Goal: Task Accomplishment & Management: Complete application form

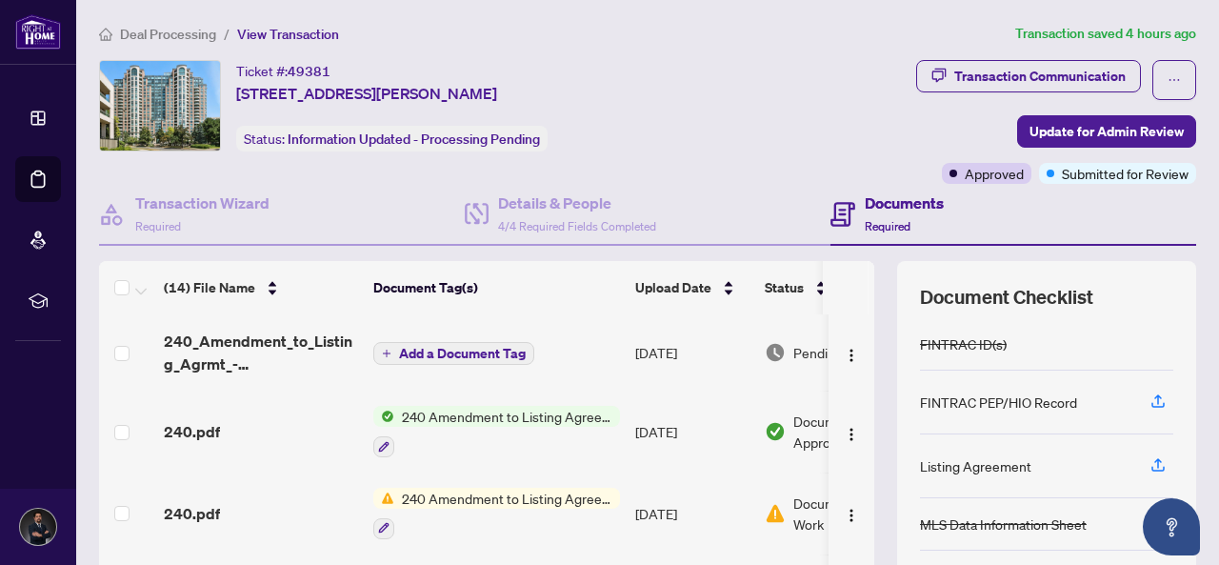
scroll to position [736, 0]
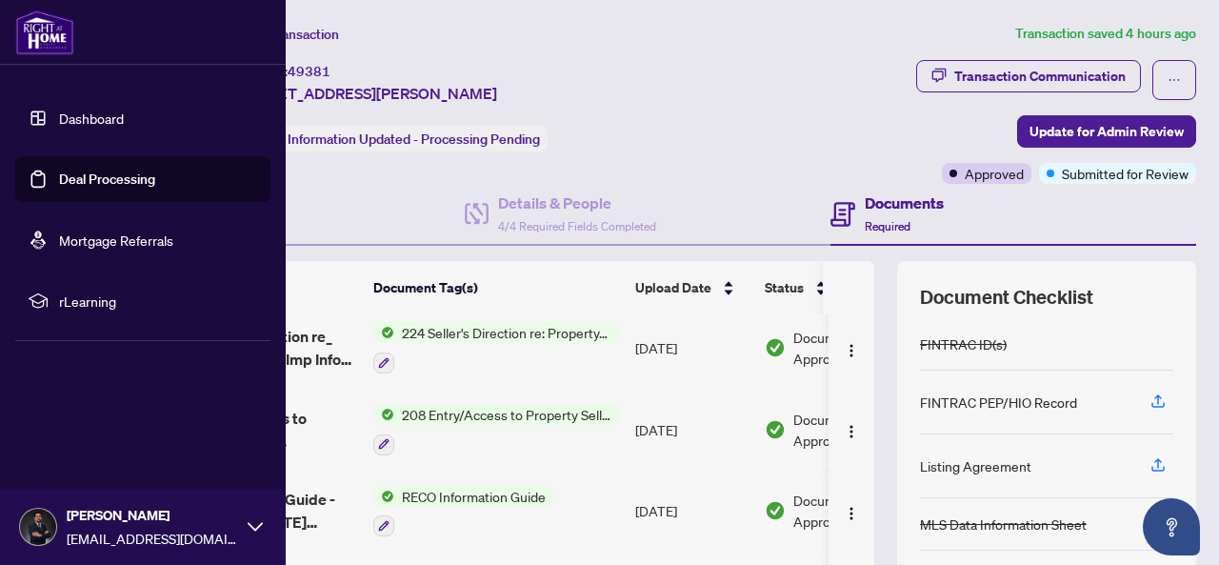
click at [59, 170] on link "Deal Processing" at bounding box center [107, 178] width 96 height 17
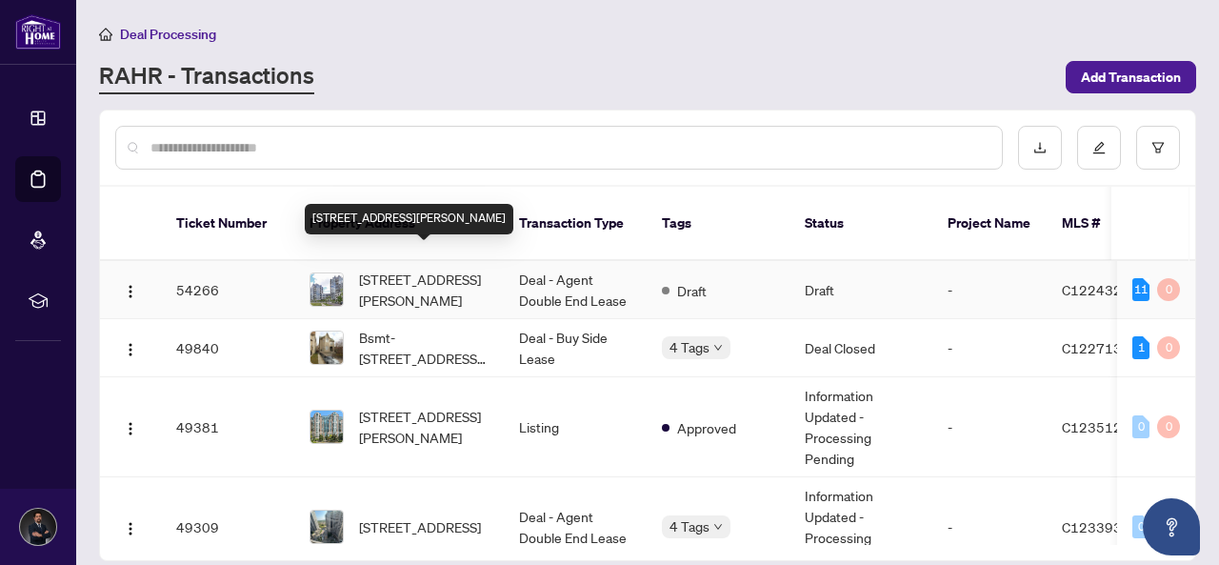
click at [423, 269] on span "[STREET_ADDRESS][PERSON_NAME]" at bounding box center [424, 290] width 130 height 42
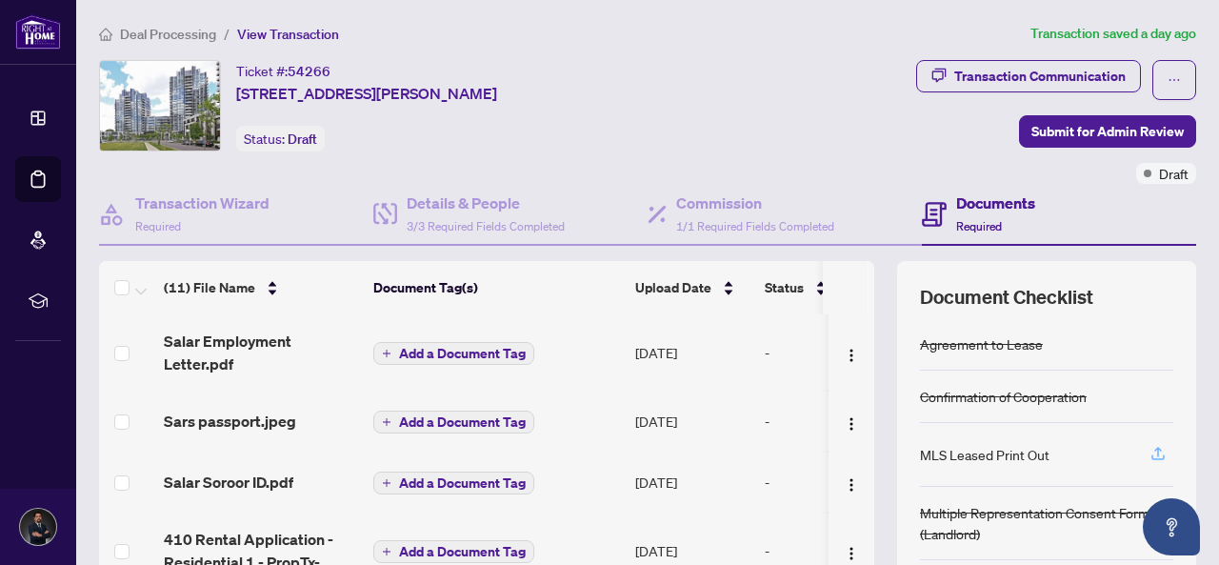
click at [1149, 450] on icon "button" at bounding box center [1157, 453] width 17 height 17
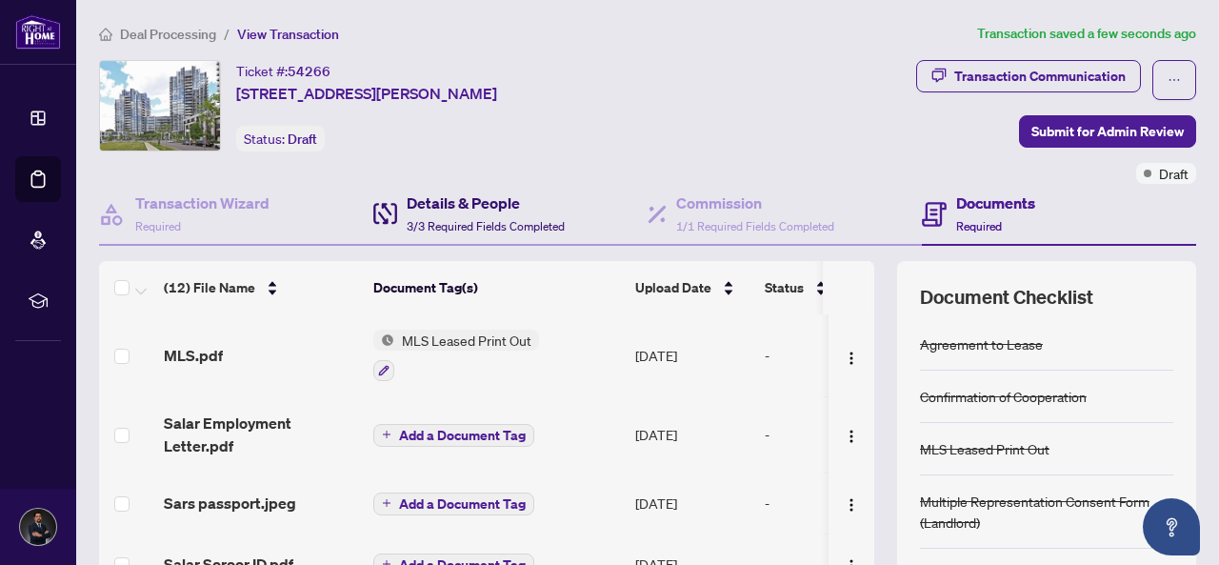
click at [433, 212] on div "Details & People 3/3 Required Fields Completed" at bounding box center [486, 213] width 158 height 45
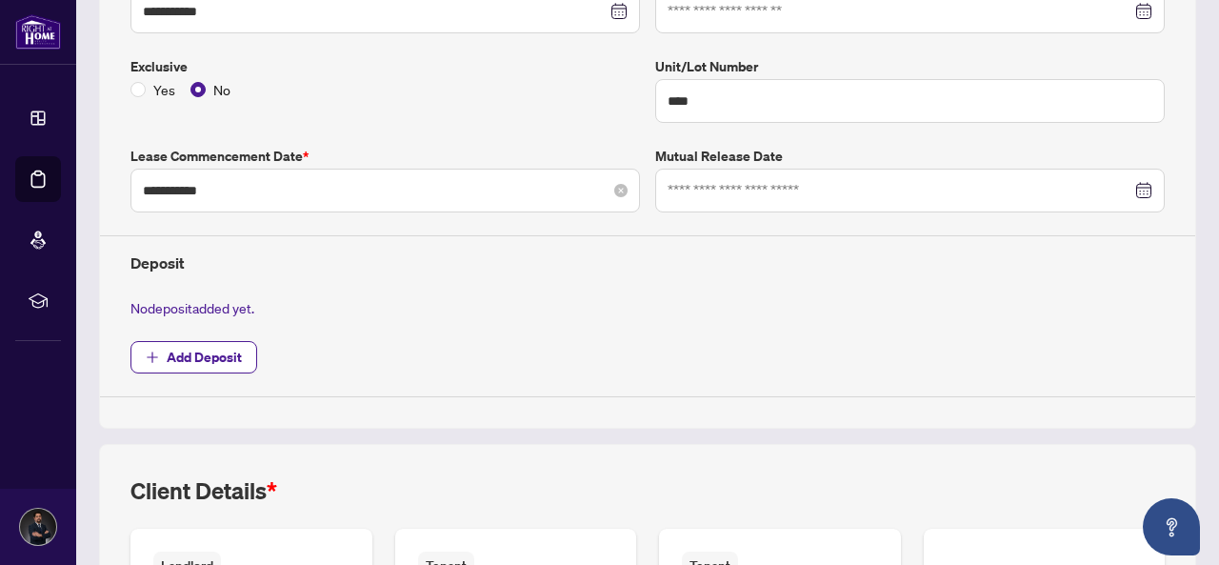
scroll to position [476, 0]
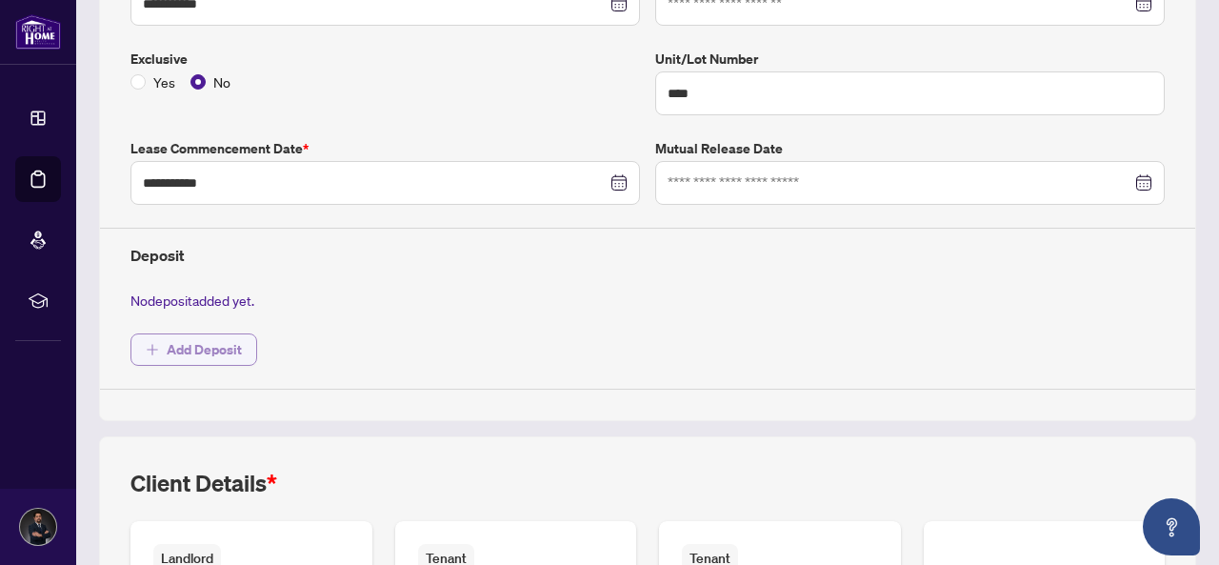
click at [227, 341] on span "Add Deposit" at bounding box center [204, 349] width 75 height 30
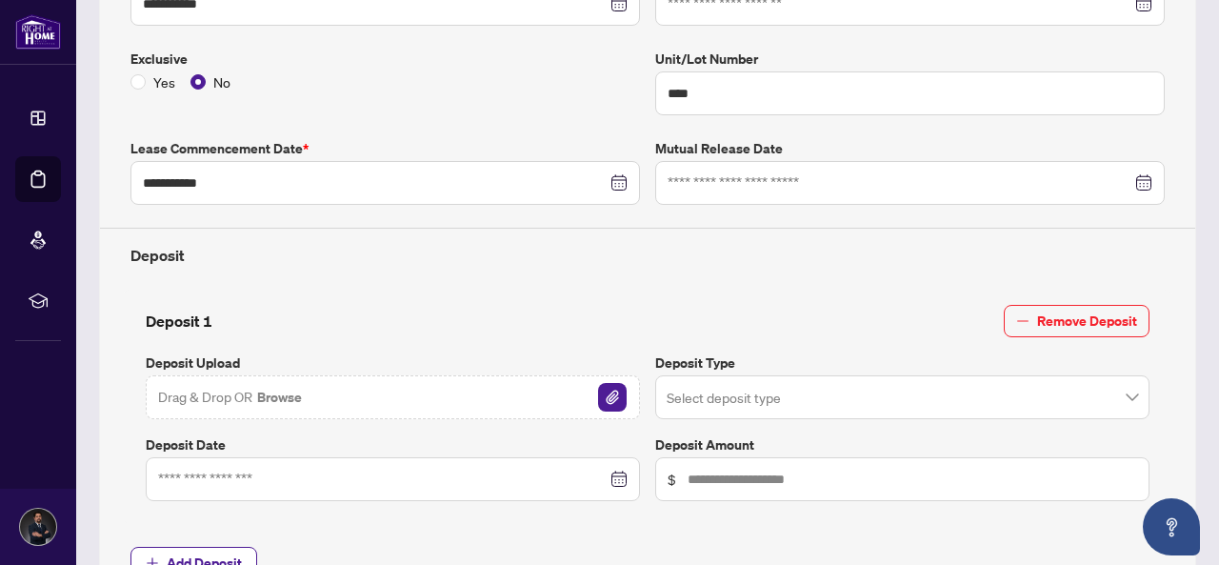
click at [251, 389] on span "Drag & Drop OR Browse" at bounding box center [231, 397] width 146 height 25
click at [600, 390] on img "button" at bounding box center [612, 397] width 29 height 29
click at [714, 392] on input "search" at bounding box center [894, 400] width 454 height 42
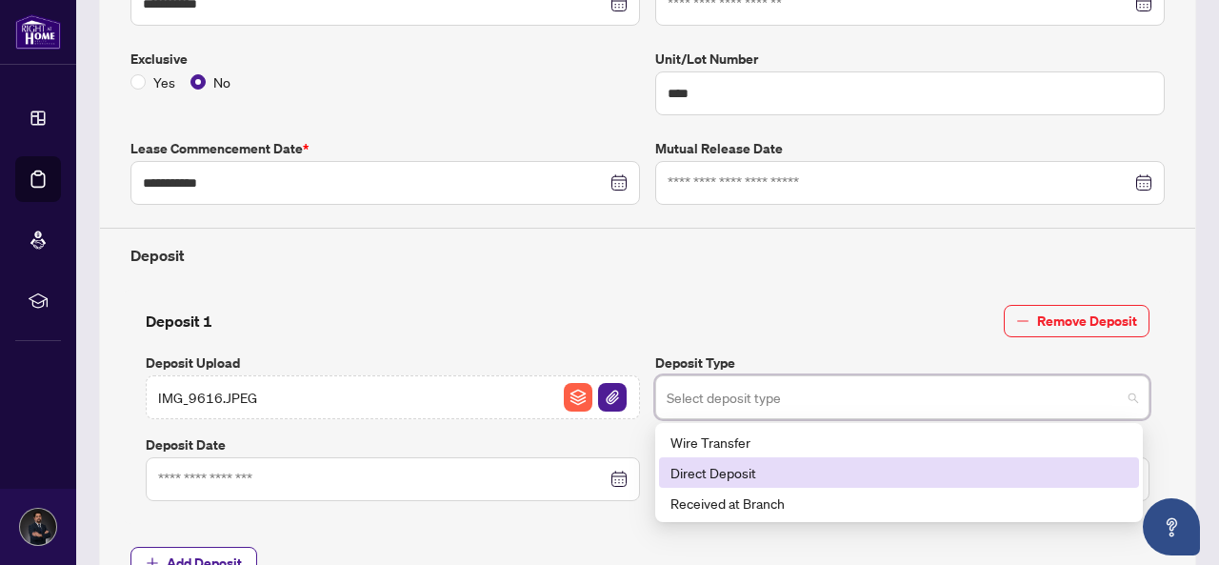
scroll to position [571, 0]
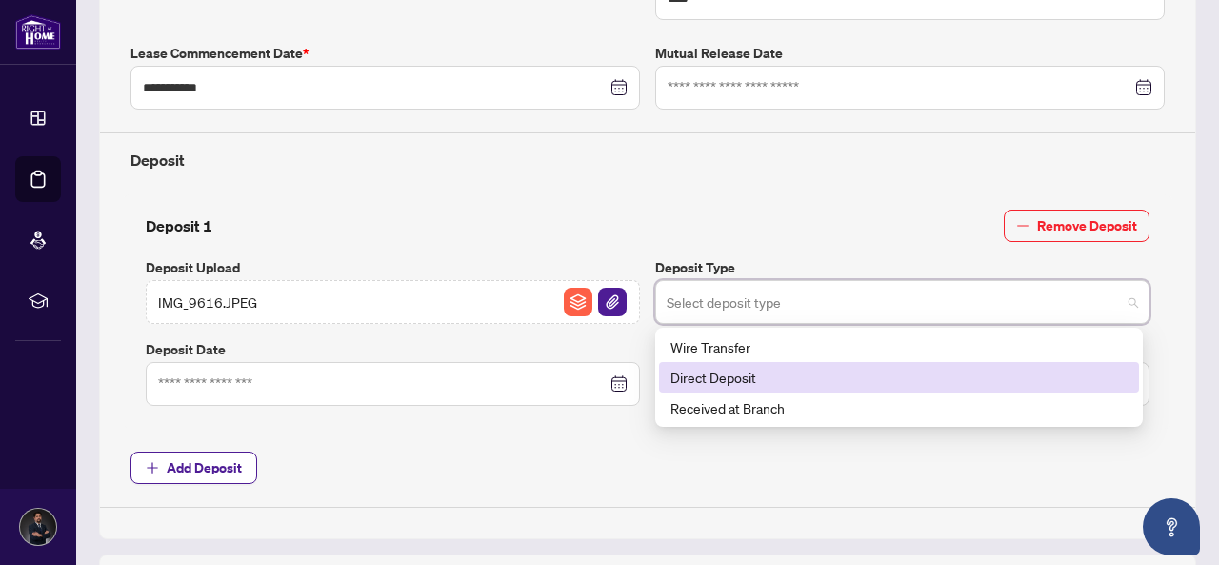
click at [705, 379] on div "Direct Deposit" at bounding box center [898, 377] width 457 height 21
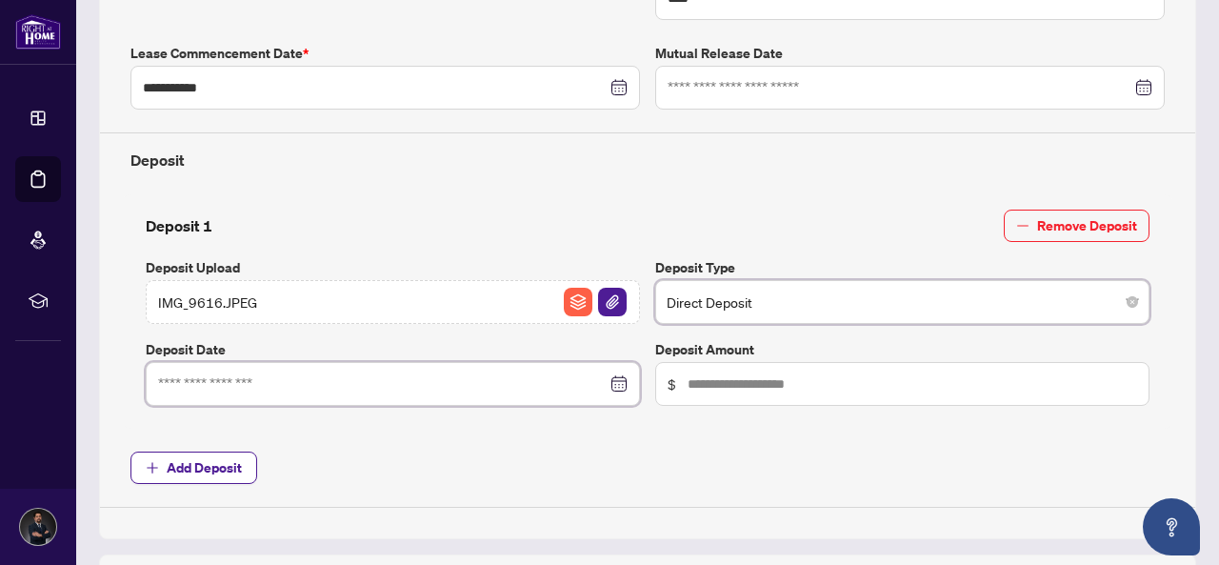
click at [351, 373] on input at bounding box center [382, 383] width 449 height 21
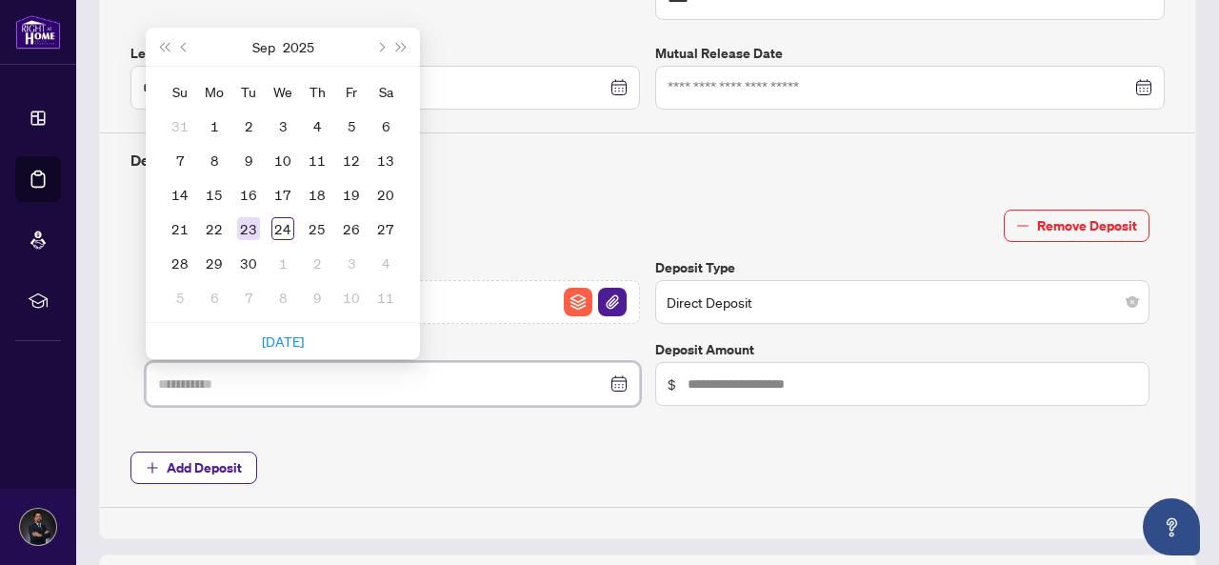
type input "**********"
click at [237, 228] on div "23" at bounding box center [248, 228] width 23 height 23
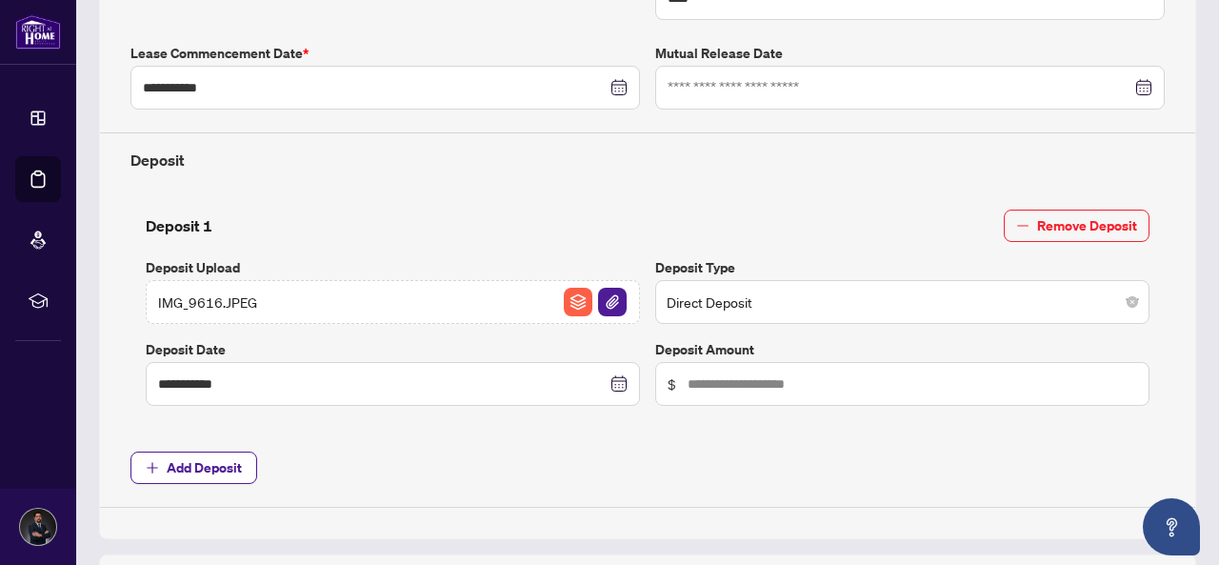
click at [785, 388] on span "$" at bounding box center [902, 384] width 494 height 44
click at [783, 382] on input "text" at bounding box center [913, 383] width 450 height 21
type input "*****"
click at [243, 452] on button "Add Deposit" at bounding box center [193, 467] width 127 height 32
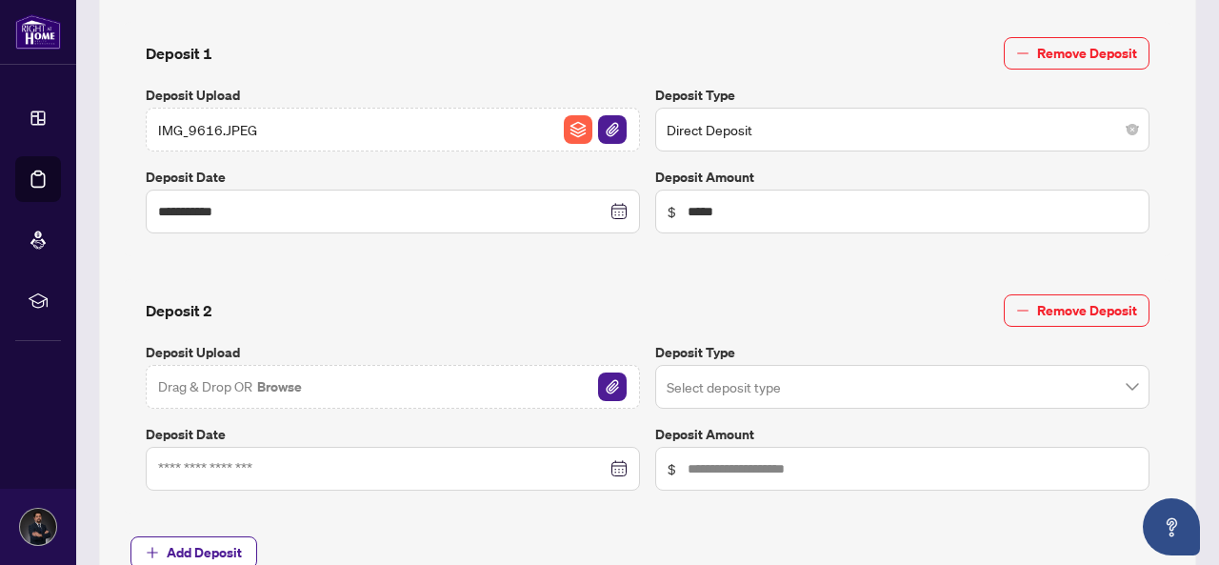
scroll to position [762, 0]
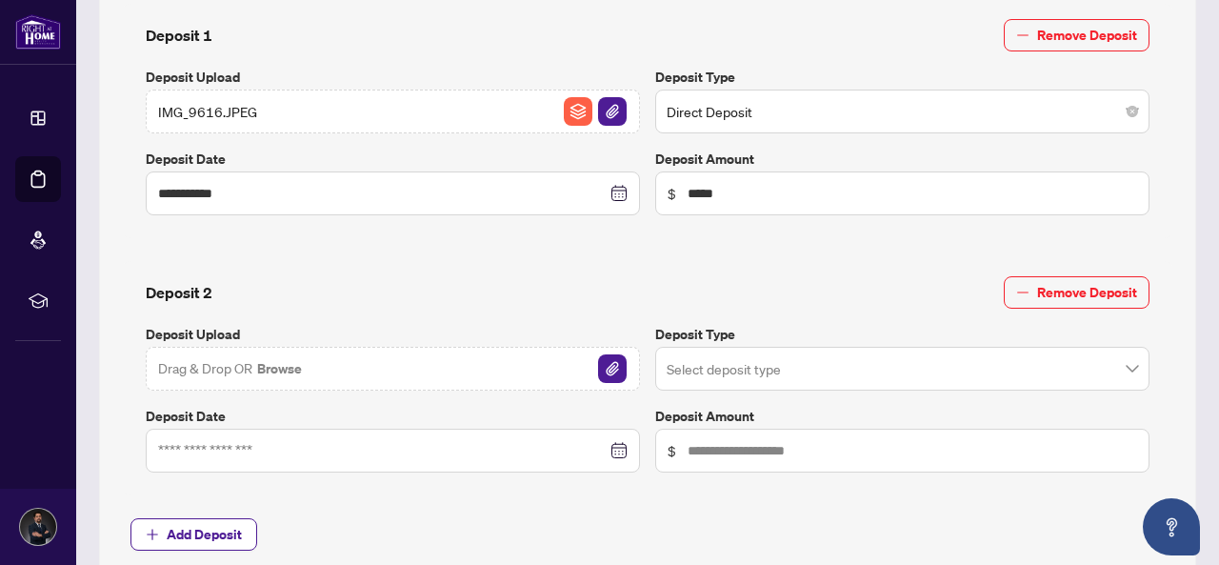
click at [492, 261] on div "Deposit 2 Remove Deposit Deposit Upload Drag & Drop OR Browse Deposit Type Sele…" at bounding box center [647, 378] width 1049 height 234
click at [1037, 285] on span "Remove Deposit" at bounding box center [1087, 292] width 100 height 30
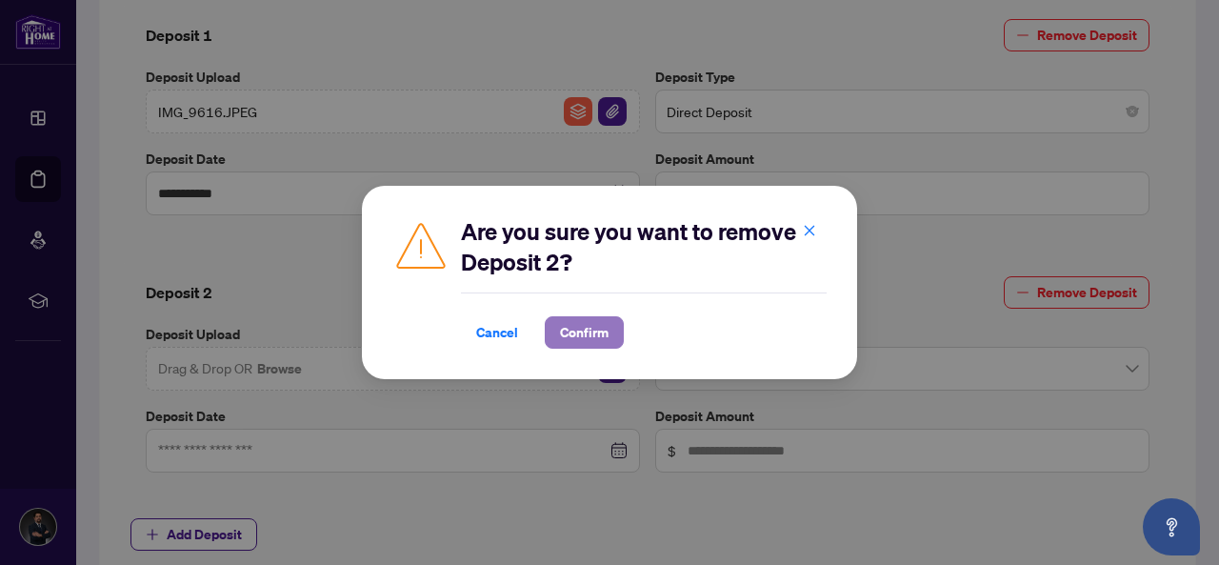
click at [552, 329] on button "Confirm" at bounding box center [584, 332] width 79 height 32
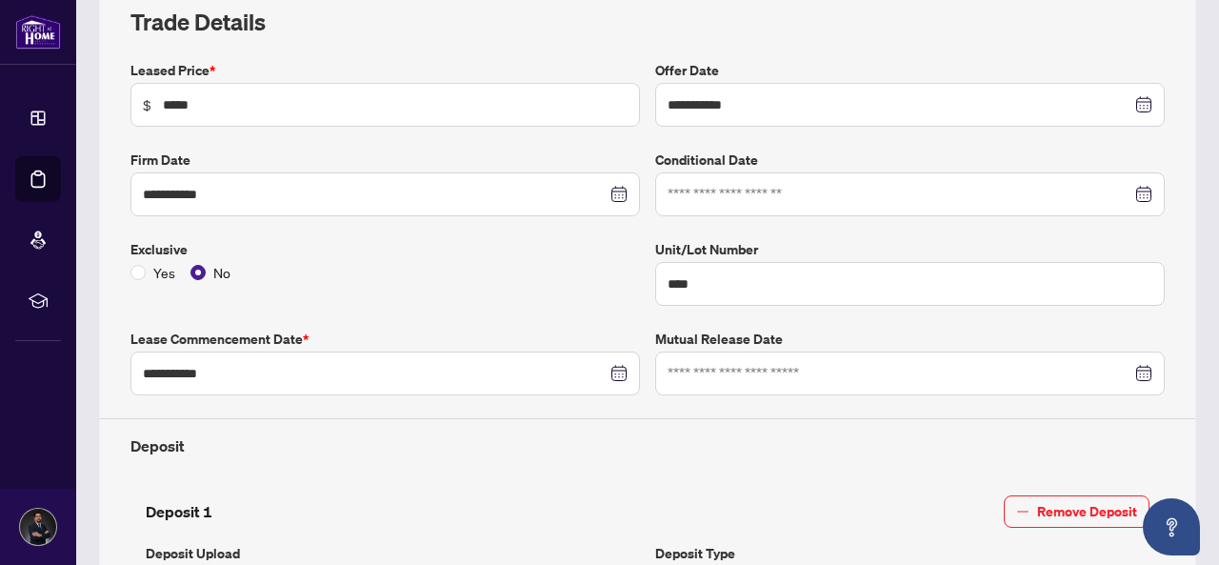
scroll to position [0, 0]
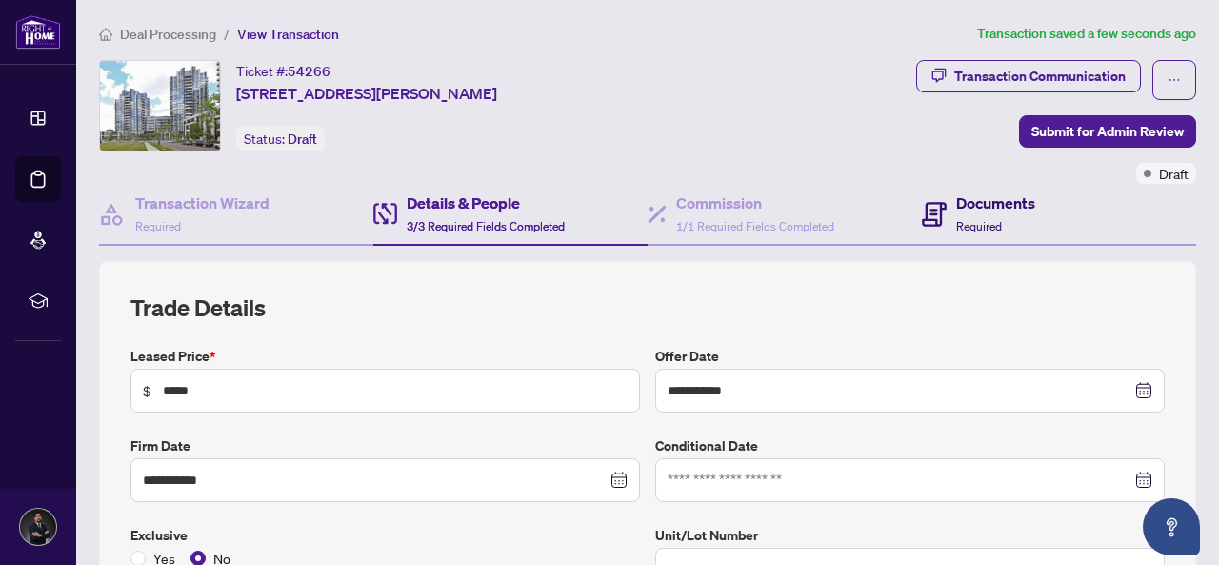
click at [959, 203] on h4 "Documents" at bounding box center [995, 202] width 79 height 23
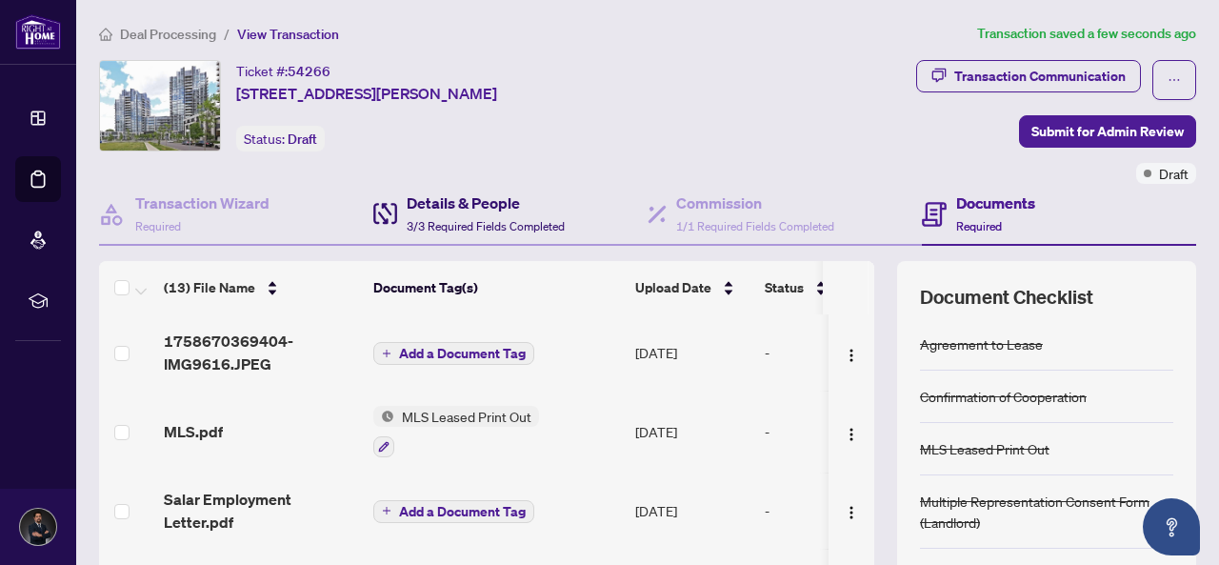
click at [472, 223] on span "3/3 Required Fields Completed" at bounding box center [486, 226] width 158 height 14
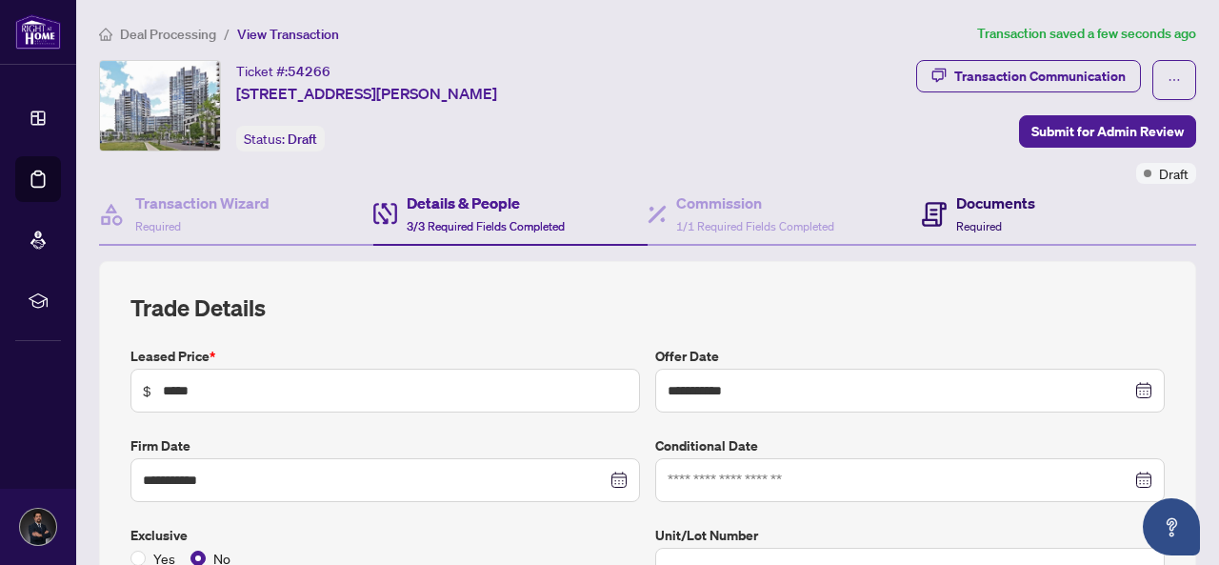
click at [929, 197] on span at bounding box center [934, 213] width 25 height 45
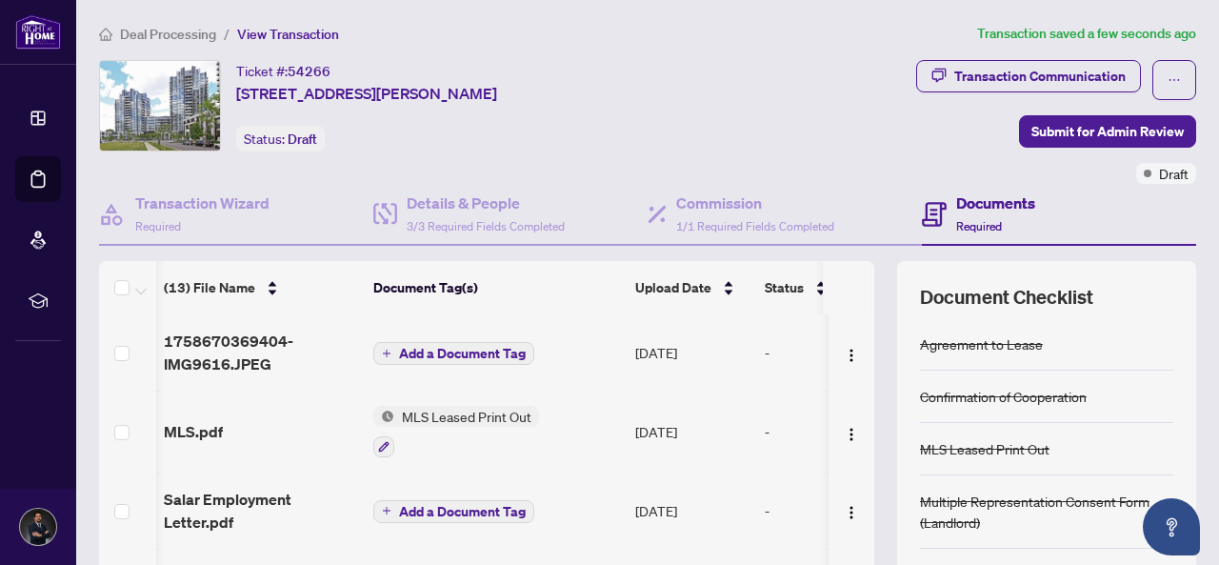
scroll to position [0, 69]
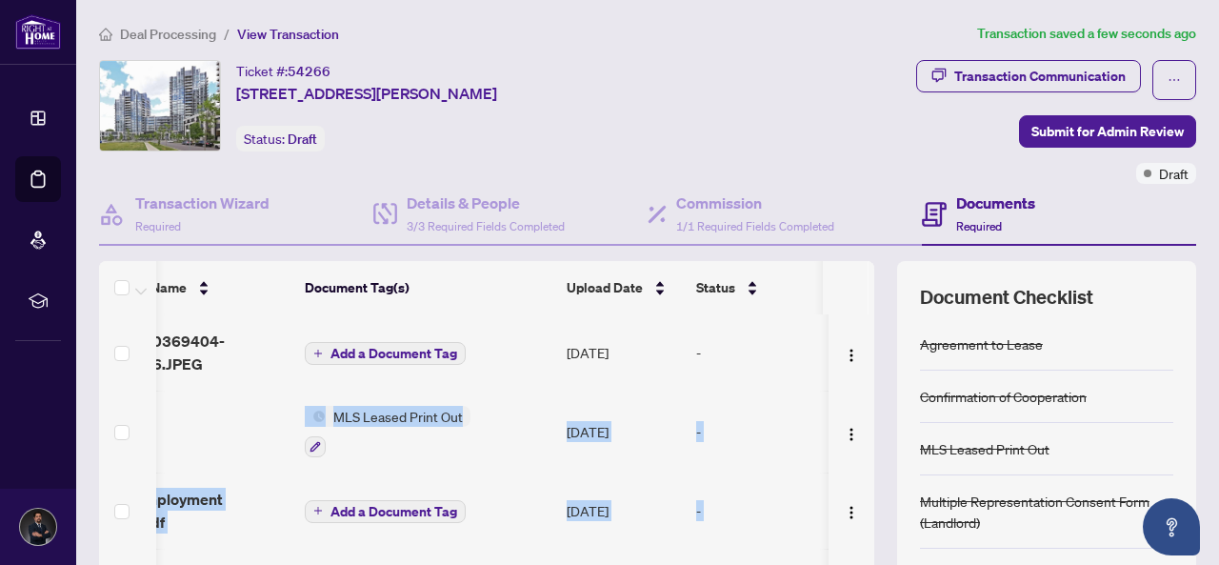
drag, startPoint x: 859, startPoint y: 353, endPoint x: 848, endPoint y: 503, distance: 150.0
click at [848, 503] on div "(13) File Name Document Tag(s) Upload Date Status 1758670369404-IMG9616.JPEG Ad…" at bounding box center [647, 494] width 1097 height 467
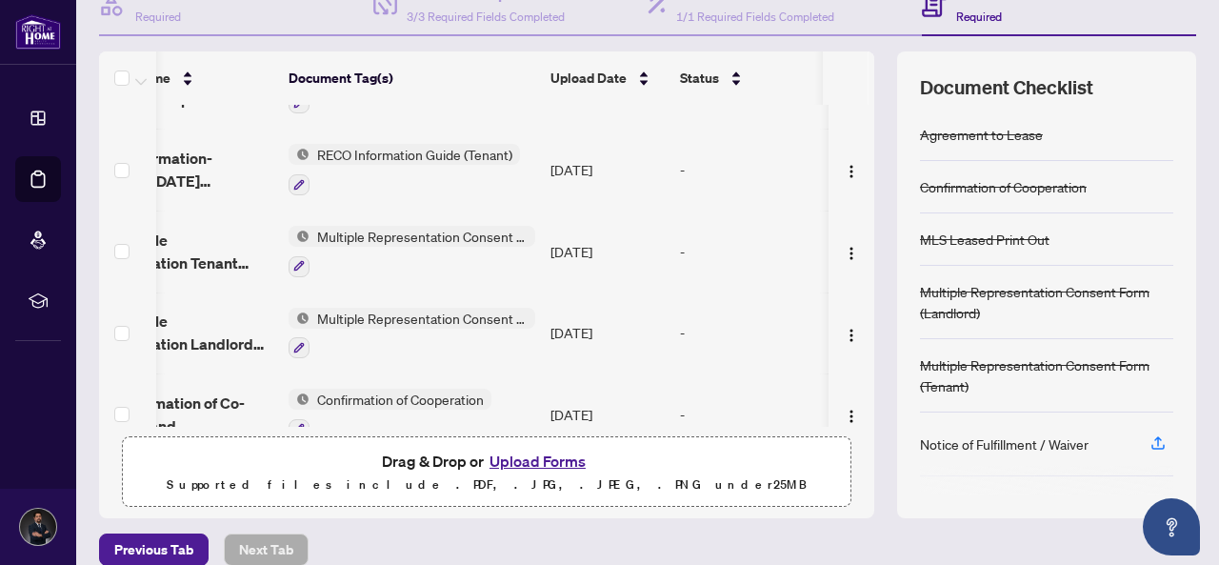
scroll to position [230, 0]
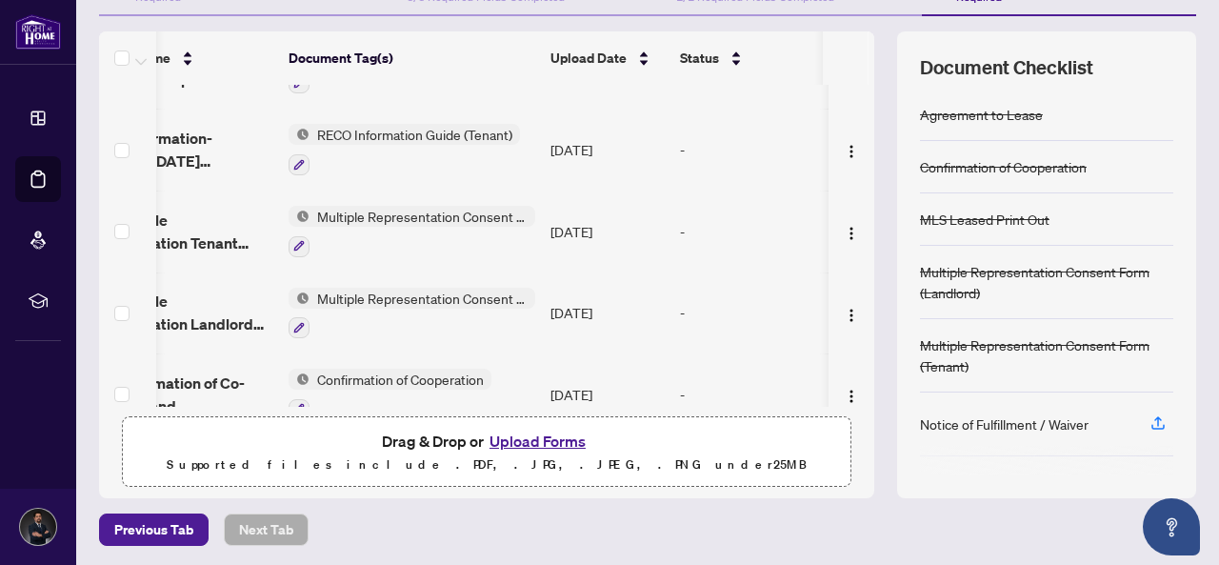
click at [539, 430] on button "Upload Forms" at bounding box center [538, 441] width 108 height 25
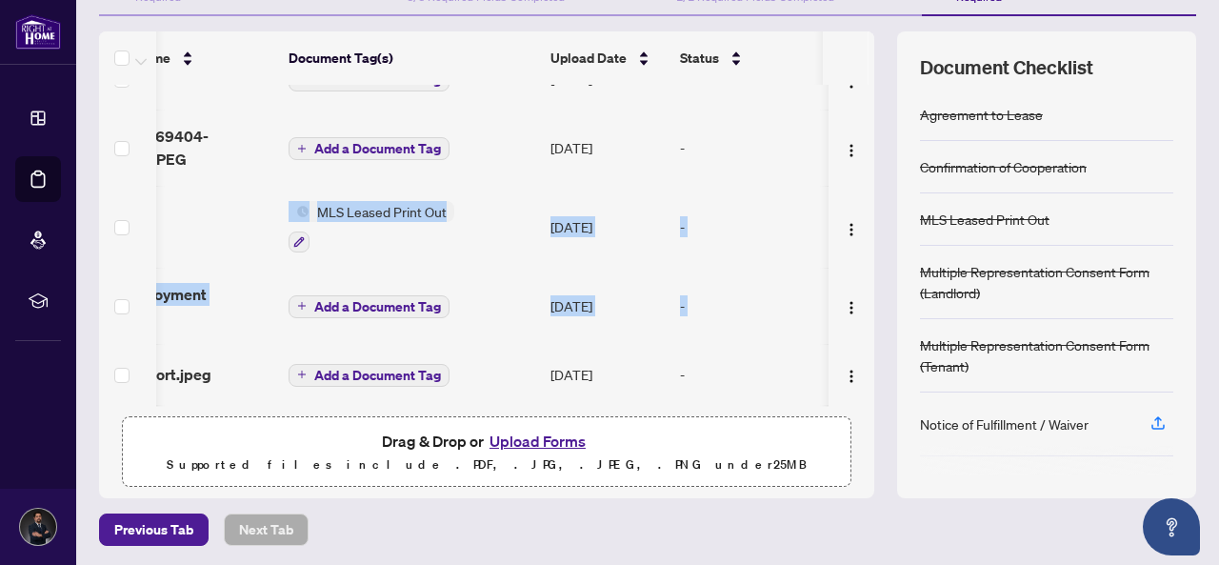
scroll to position [21, 85]
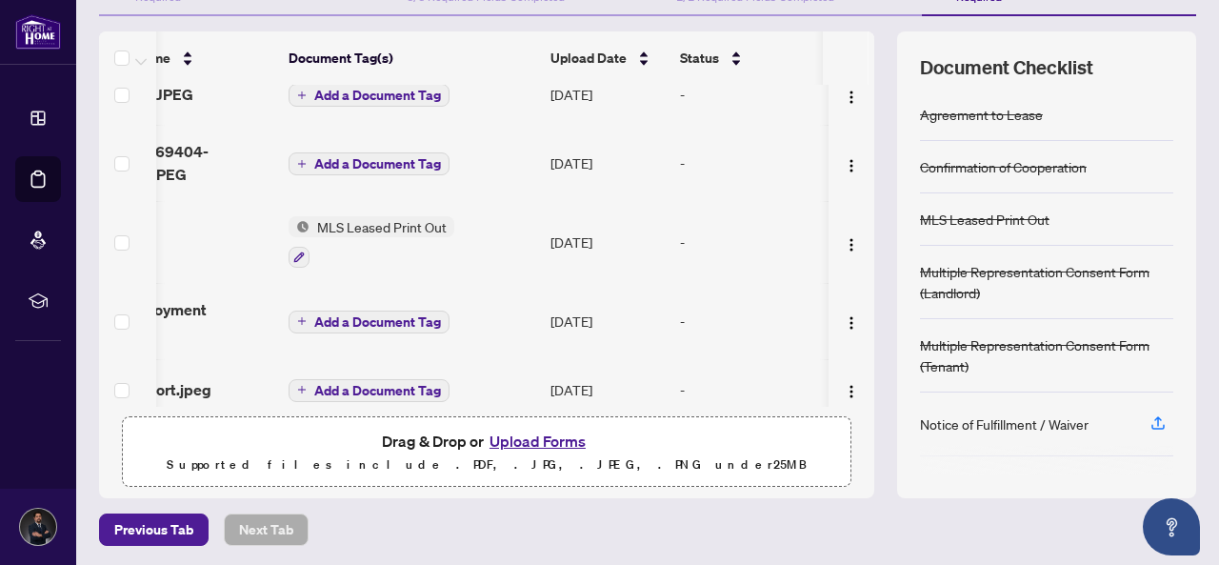
click at [829, 107] on td at bounding box center [852, 94] width 46 height 61
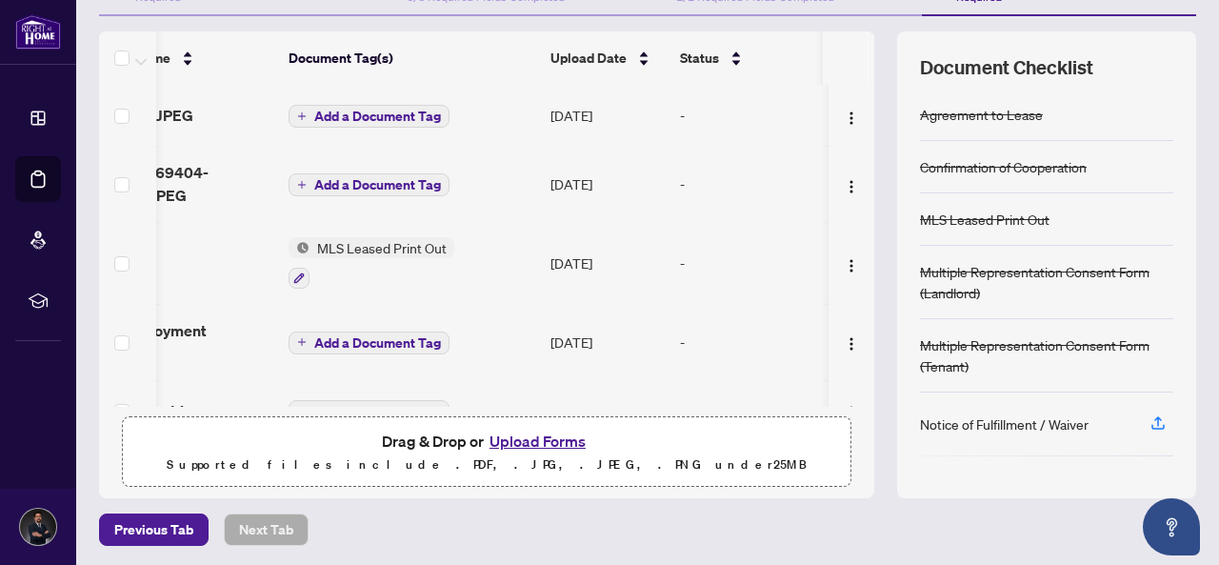
drag, startPoint x: 503, startPoint y: 397, endPoint x: 379, endPoint y: 397, distance: 123.8
click at [379, 397] on td "Add a Document Tag" at bounding box center [412, 410] width 262 height 61
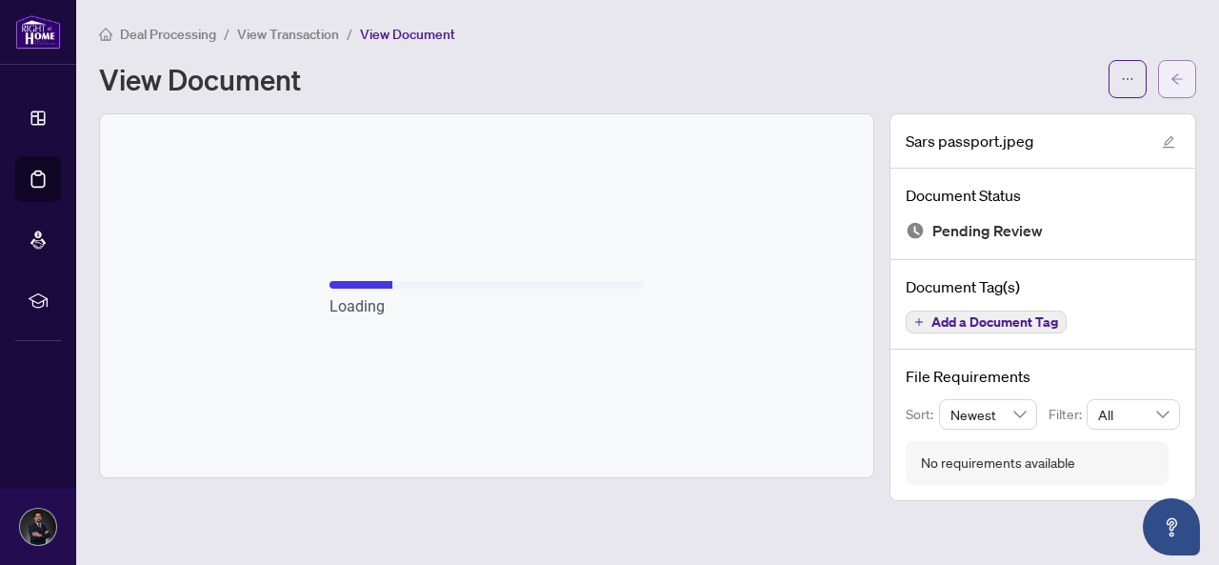
click at [1169, 75] on button "button" at bounding box center [1177, 79] width 38 height 38
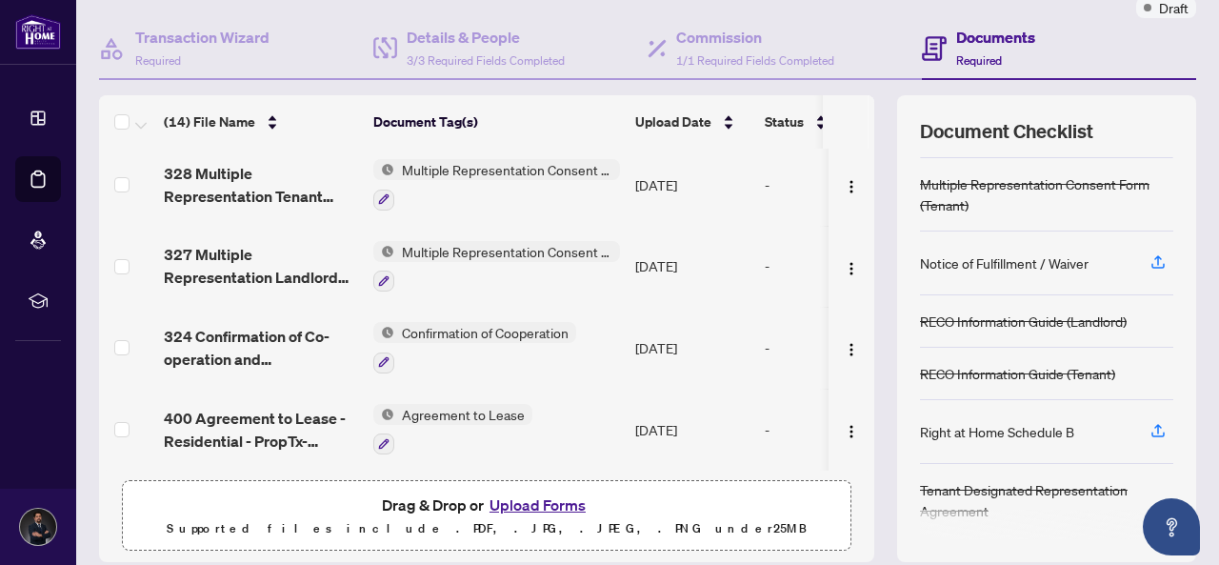
scroll to position [230, 0]
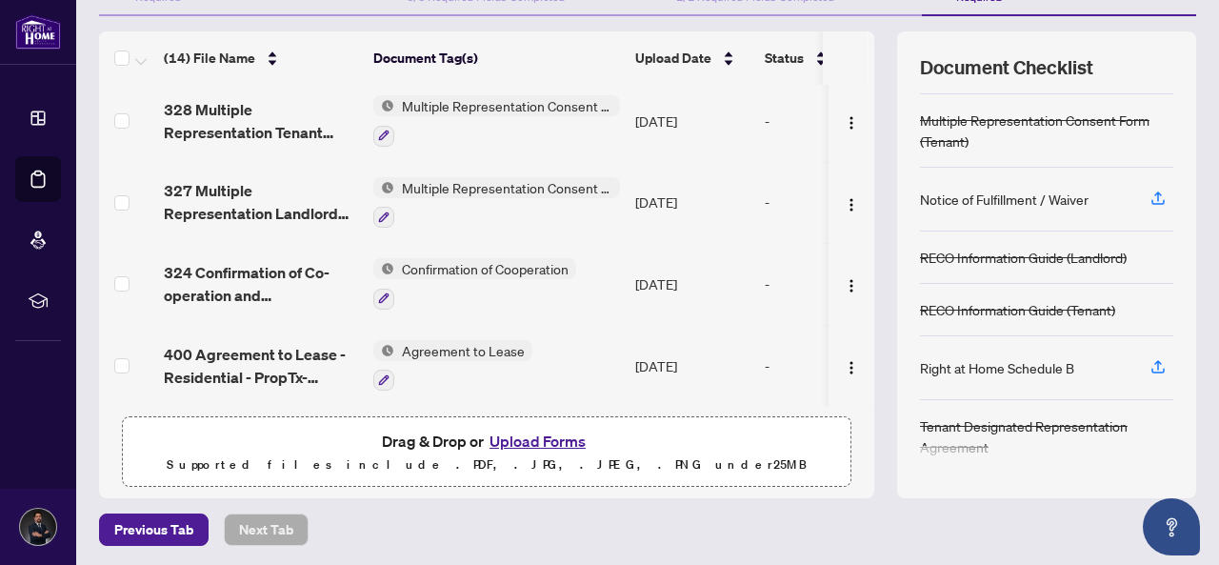
click at [554, 445] on button "Upload Forms" at bounding box center [538, 441] width 108 height 25
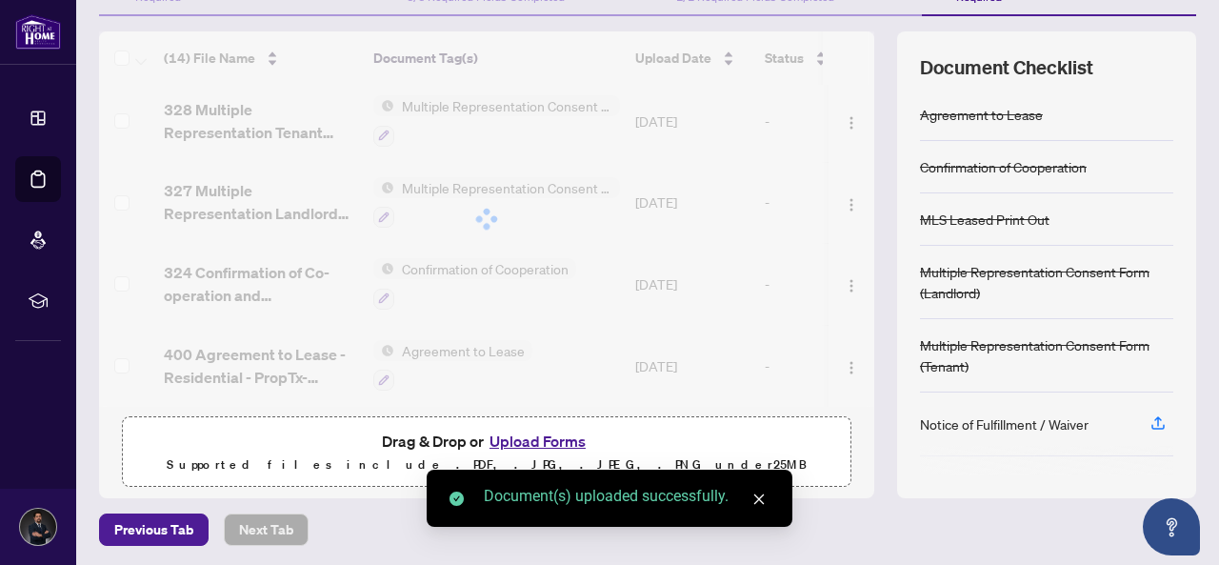
click at [510, 440] on button "Upload Forms" at bounding box center [538, 441] width 108 height 25
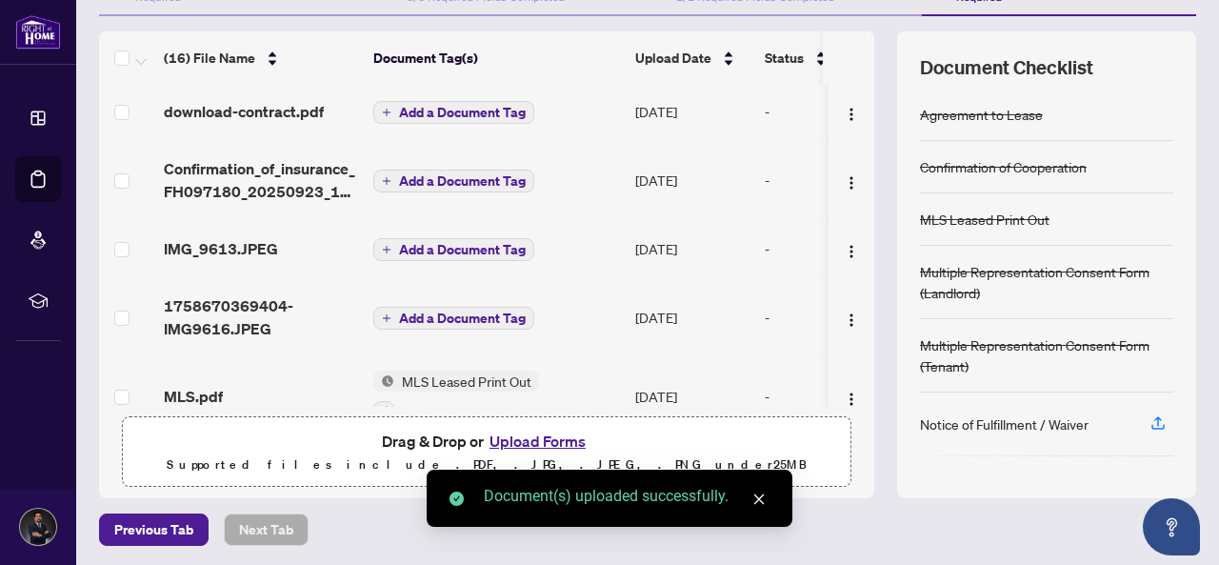
scroll to position [0, 0]
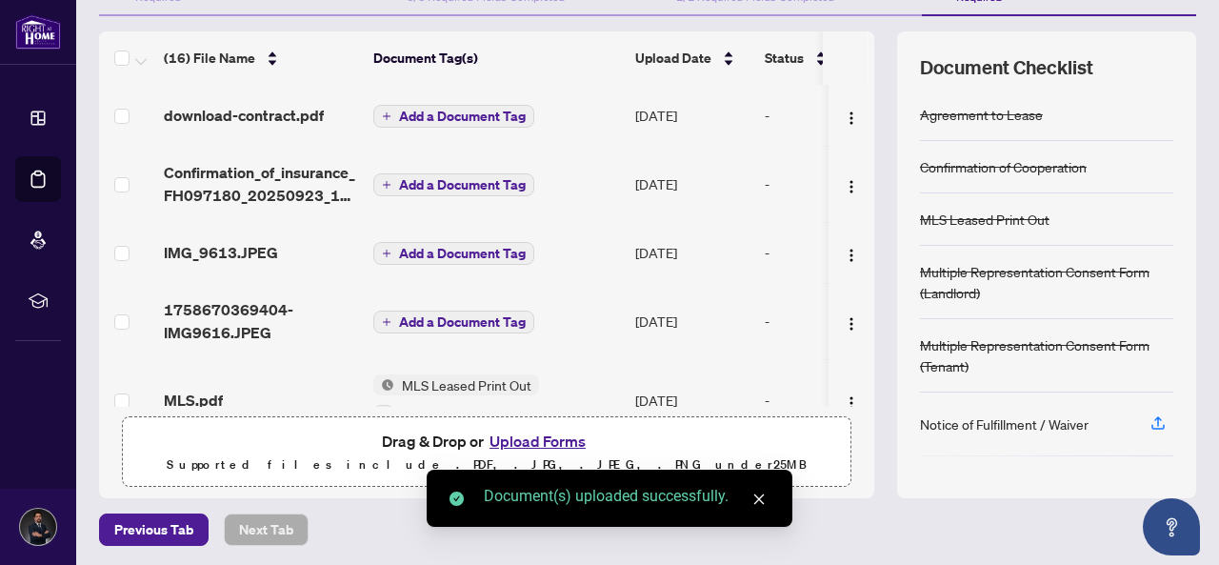
click at [429, 178] on span "Add a Document Tag" at bounding box center [462, 184] width 127 height 13
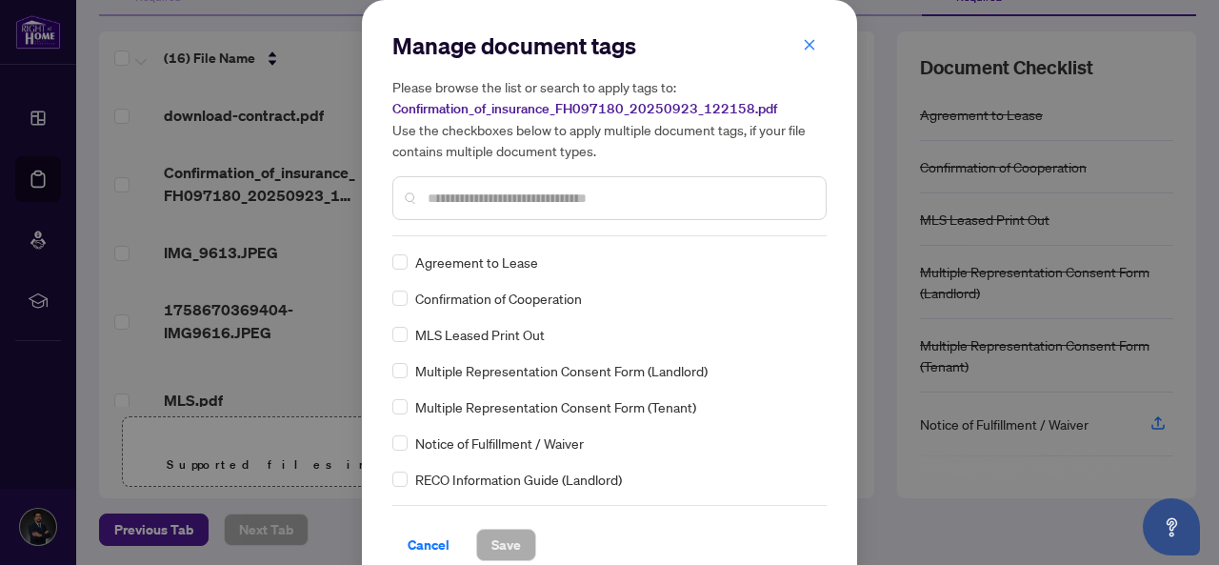
click at [455, 203] on input "text" at bounding box center [619, 198] width 383 height 21
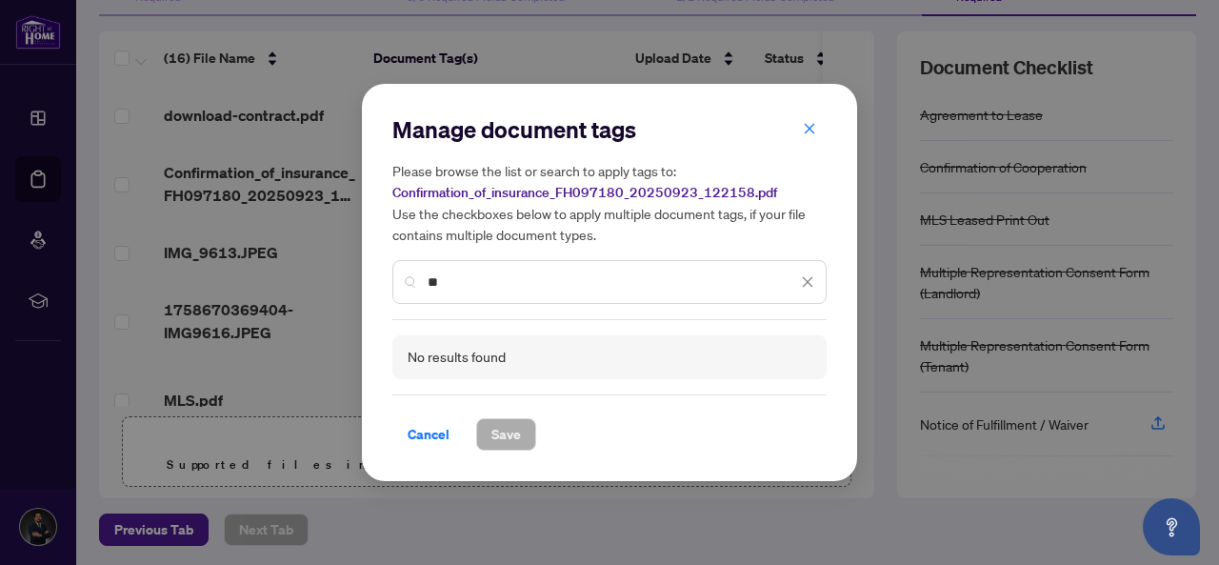
type input "*"
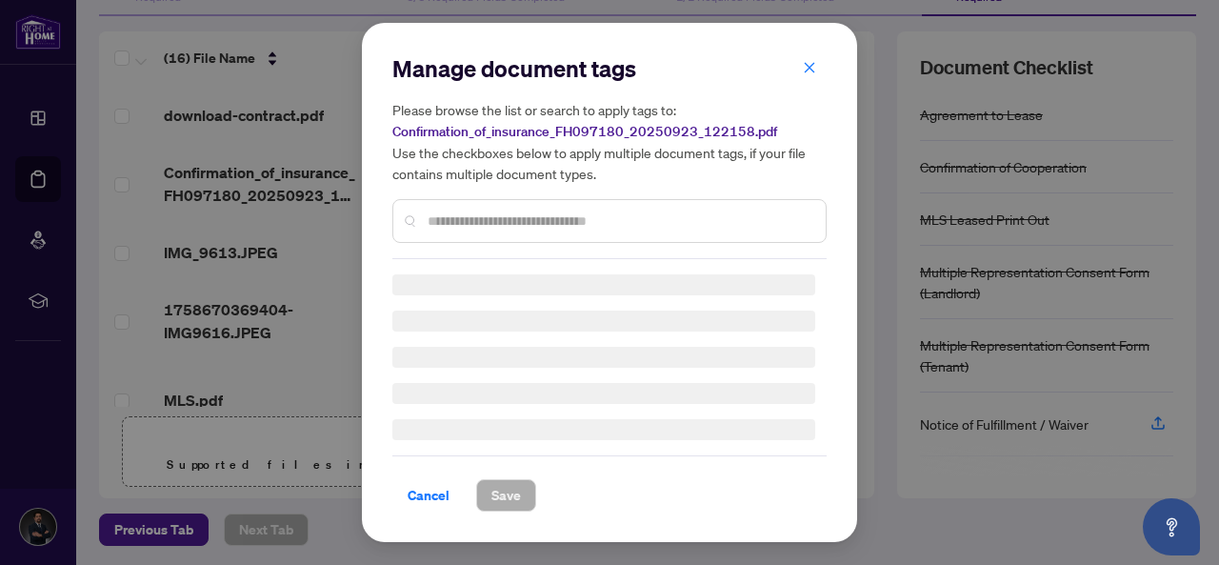
click at [433, 498] on div "Manage document tags Please browse the list or search to apply tags to: Confirm…" at bounding box center [609, 282] width 434 height 458
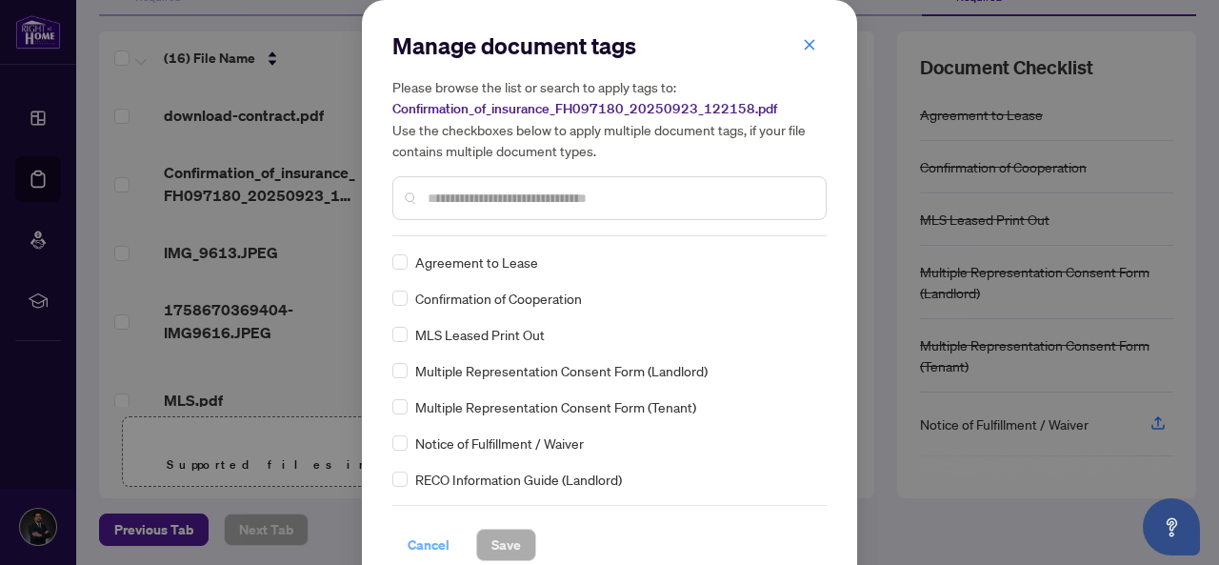
click at [419, 536] on span "Cancel" at bounding box center [429, 545] width 42 height 30
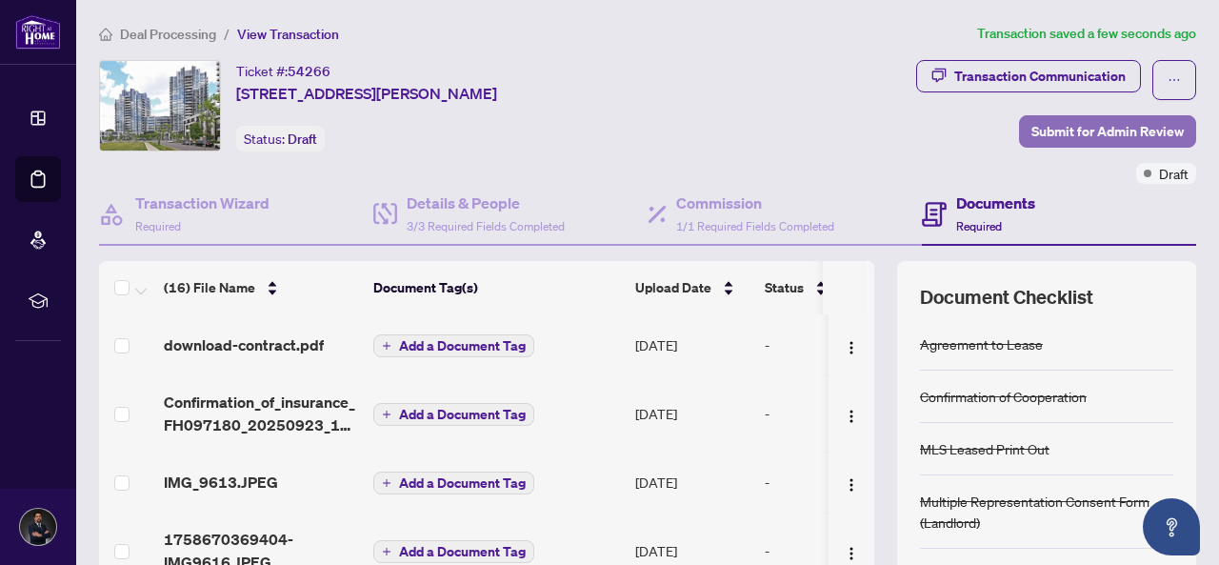
click at [1042, 118] on span "Submit for Admin Review" at bounding box center [1107, 131] width 152 height 30
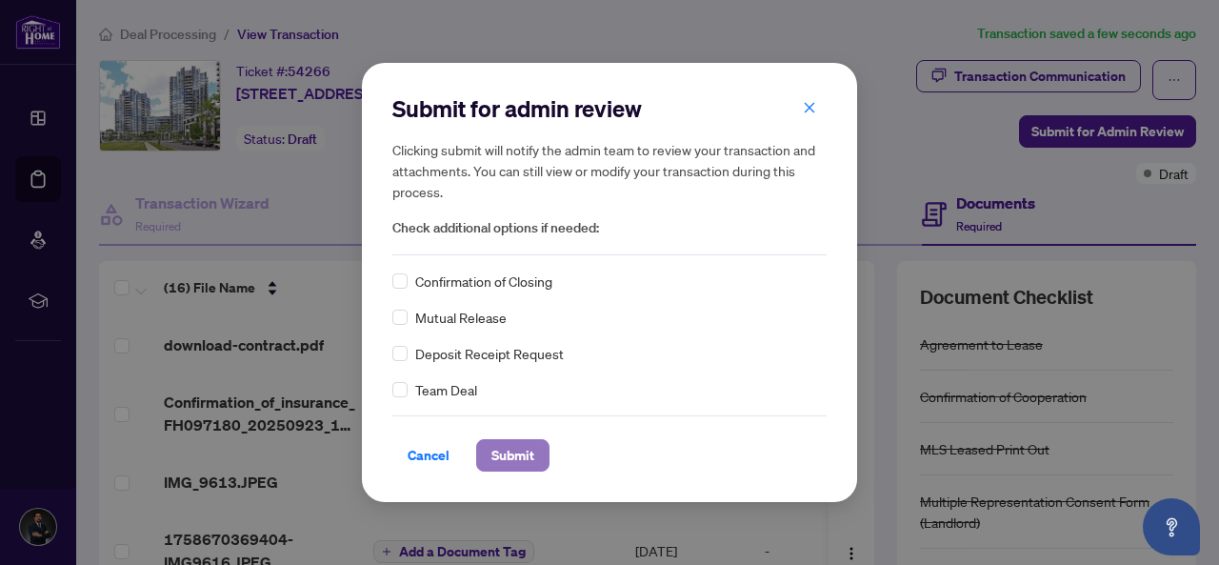
click at [521, 460] on span "Submit" at bounding box center [512, 455] width 43 height 30
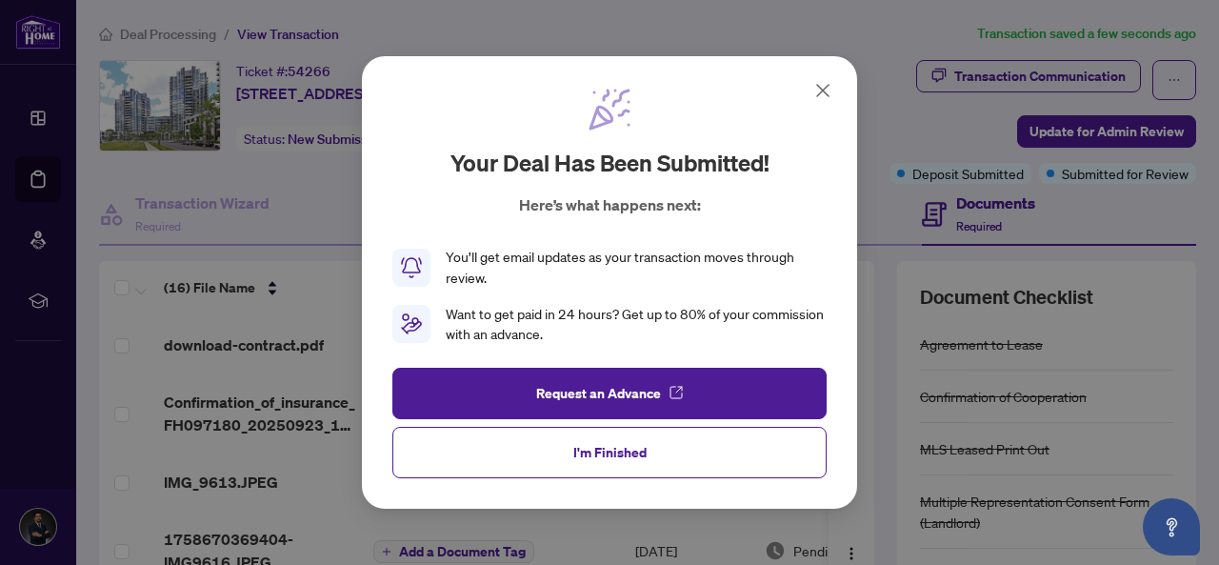
click at [521, 460] on button "I'm Finished" at bounding box center [609, 452] width 434 height 51
